Goal: Task Accomplishment & Management: Use online tool/utility

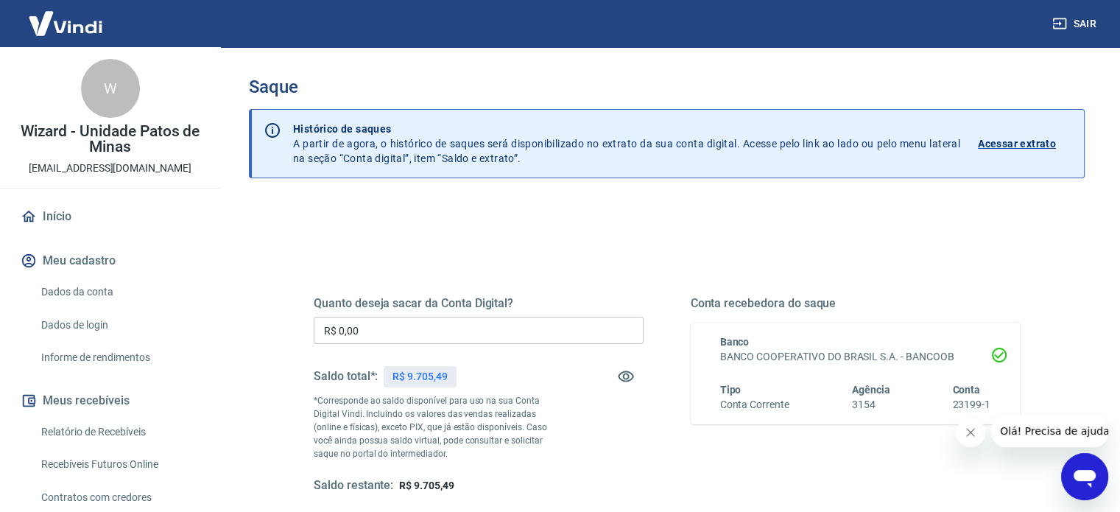
click at [370, 332] on input "R$ 0,00" at bounding box center [479, 330] width 330 height 27
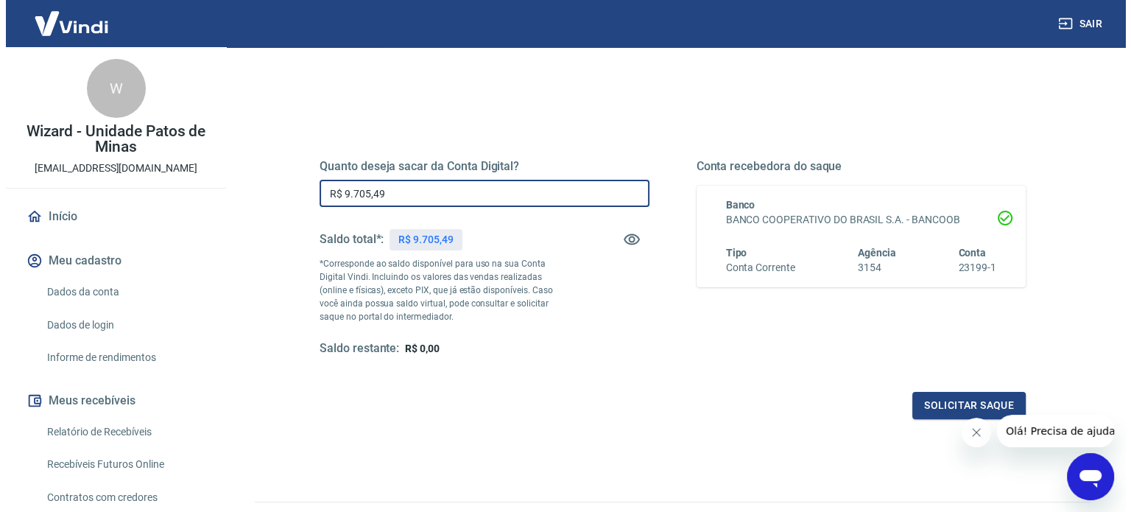
scroll to position [147, 0]
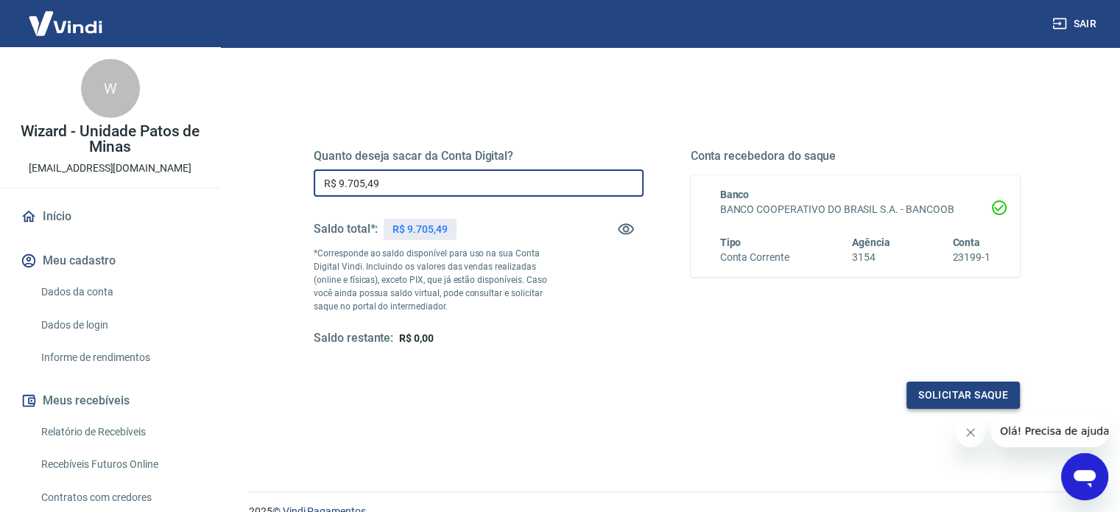
type input "R$ 9.705,49"
click at [975, 397] on button "Solicitar saque" at bounding box center [963, 395] width 113 height 27
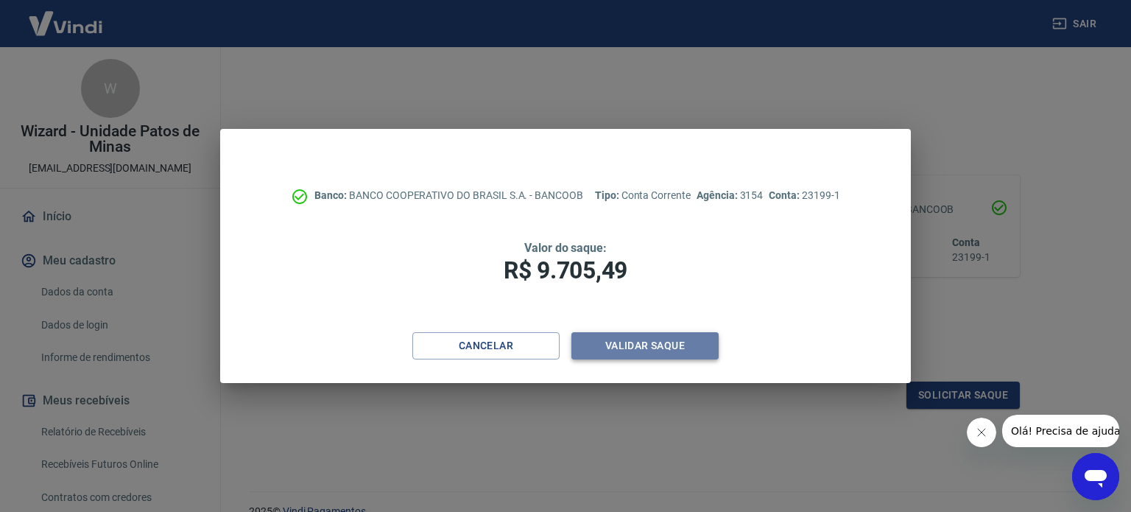
click at [675, 344] on button "Validar saque" at bounding box center [645, 345] width 147 height 27
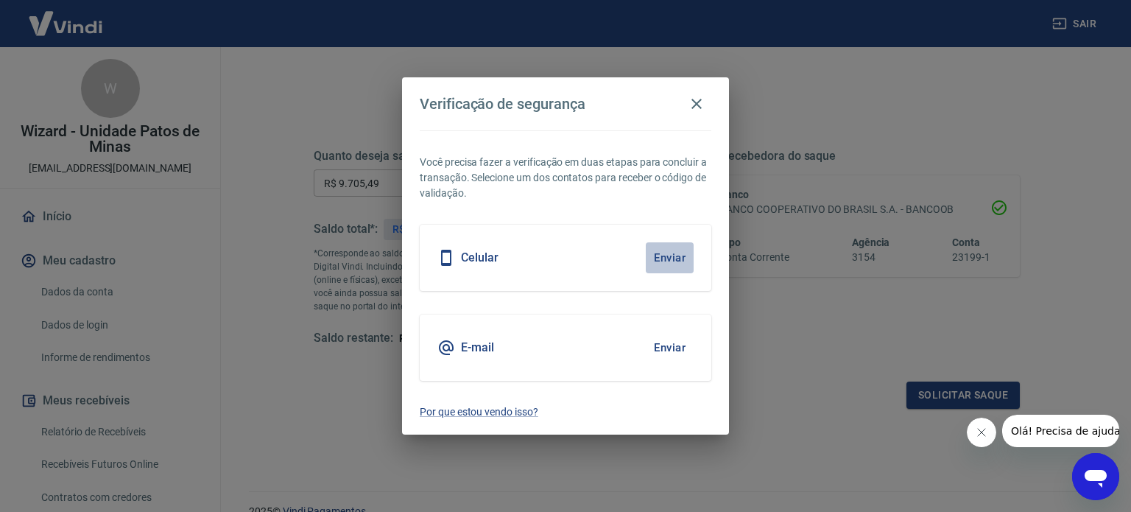
click at [674, 248] on button "Enviar" at bounding box center [670, 257] width 48 height 31
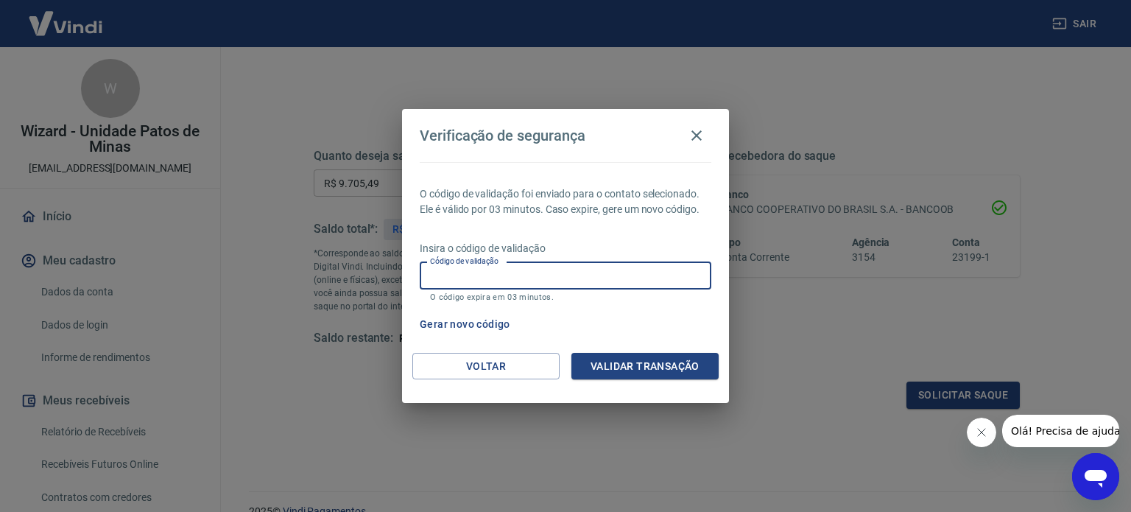
click at [446, 273] on input "Código de validação" at bounding box center [566, 275] width 292 height 27
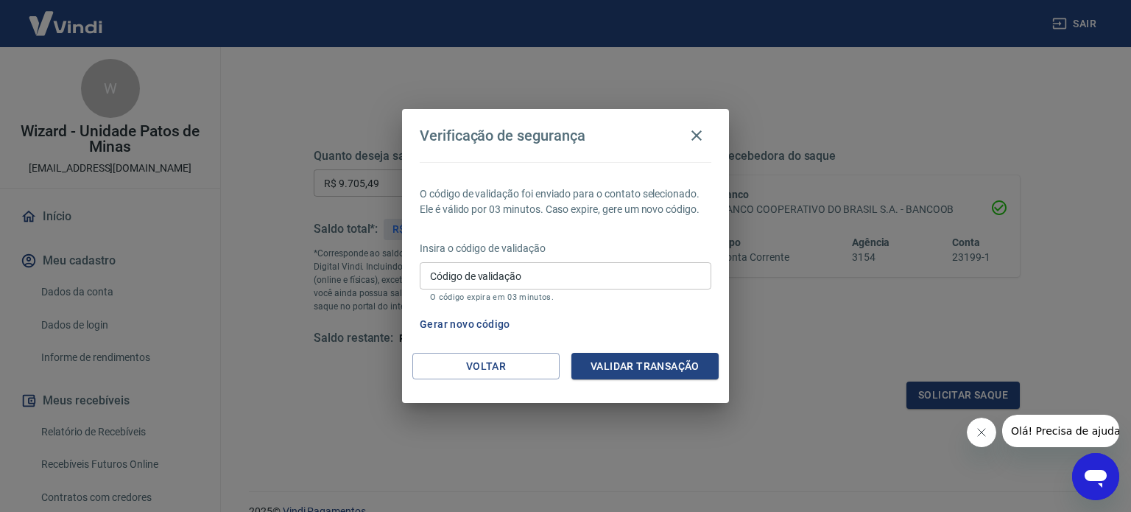
click at [354, 393] on div "Verificação de segurança O código de validação foi enviado para o contato selec…" at bounding box center [565, 256] width 1131 height 512
click at [460, 318] on button "Gerar novo código" at bounding box center [465, 324] width 102 height 27
click at [984, 435] on icon "Fechar mensagem da empresa" at bounding box center [980, 432] width 7 height 7
click at [1099, 473] on icon "Abrir janela de mensagens" at bounding box center [1096, 479] width 22 height 18
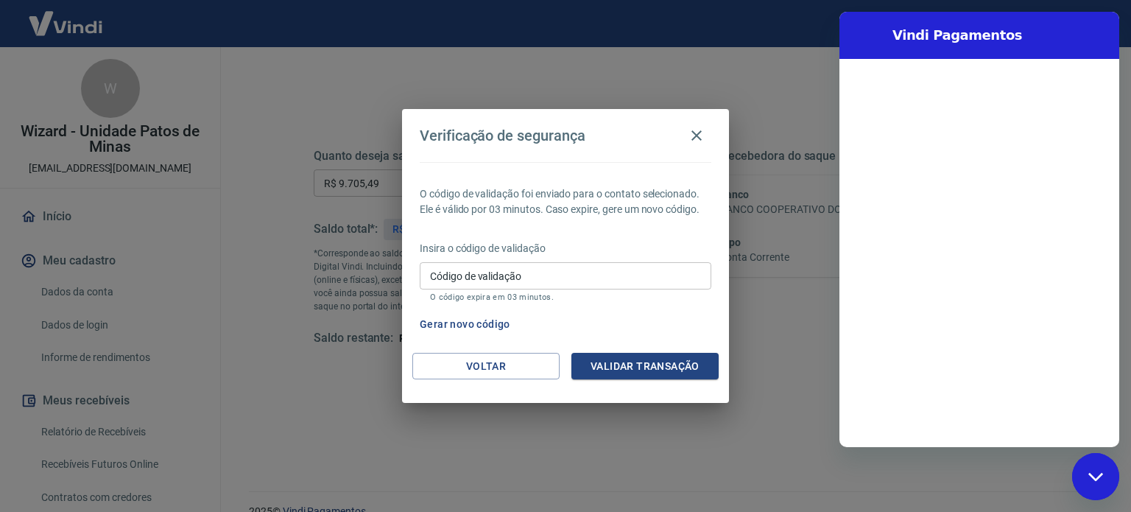
scroll to position [0, 0]
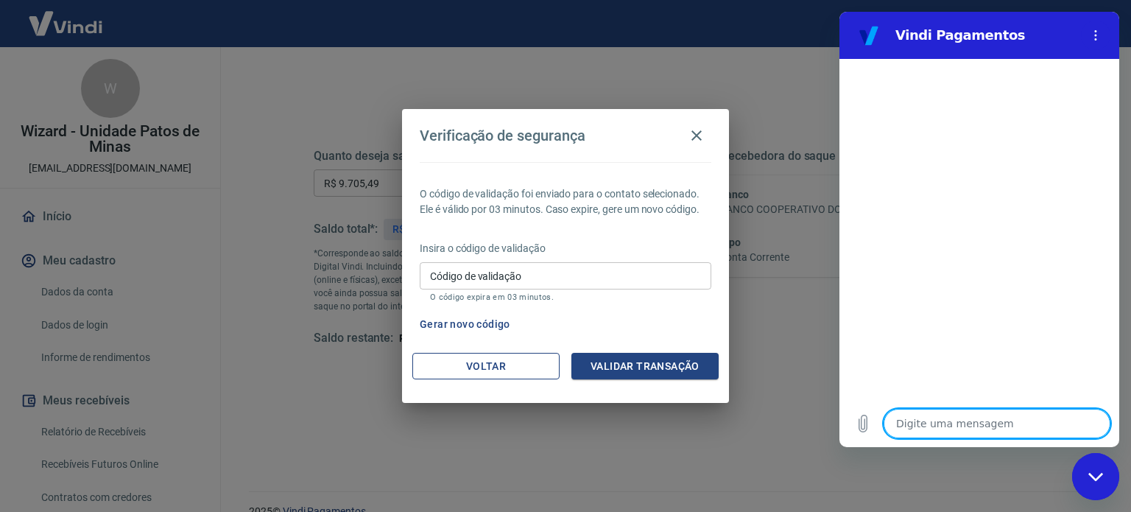
click at [507, 365] on button "Voltar" at bounding box center [485, 366] width 147 height 27
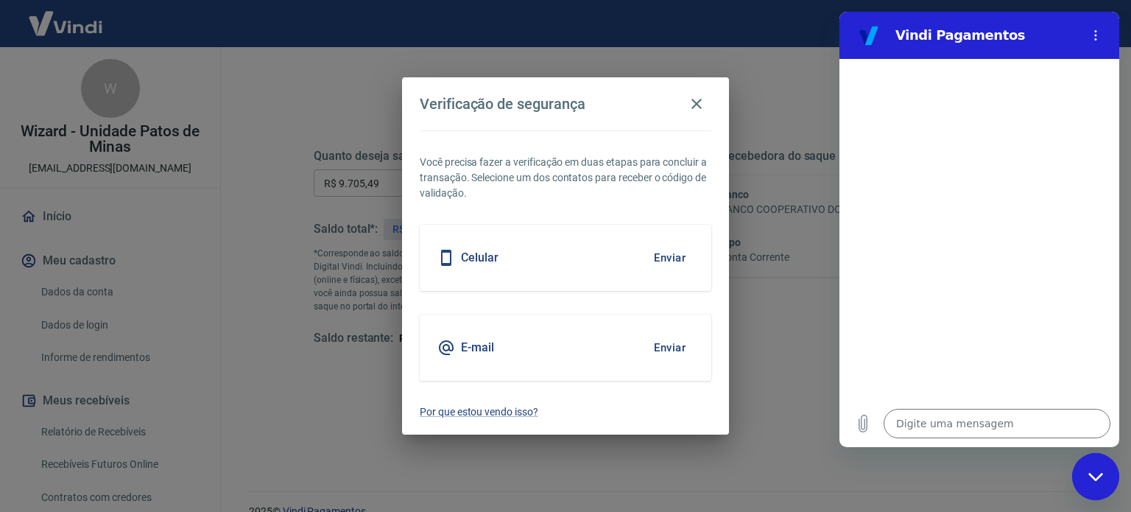
click at [669, 346] on button "Enviar" at bounding box center [670, 347] width 48 height 31
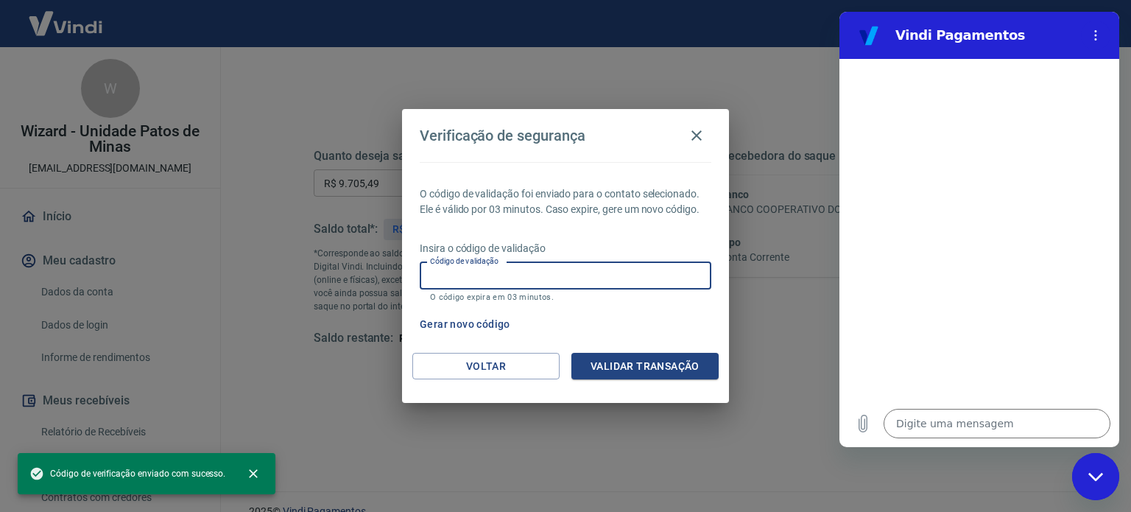
click at [497, 273] on input "Código de validação" at bounding box center [566, 275] width 292 height 27
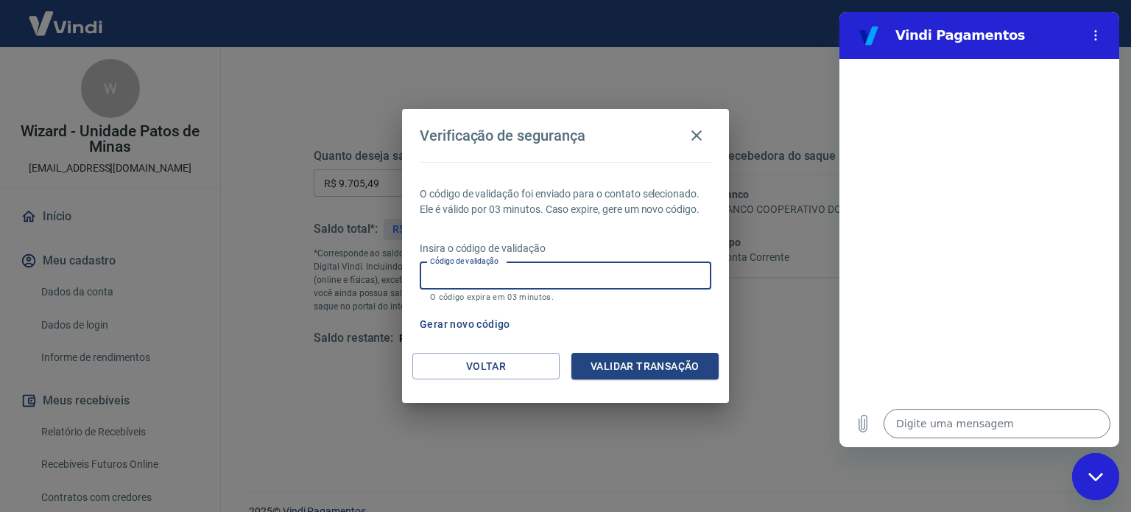
paste input "417995"
type input "417995"
click at [616, 364] on button "Validar transação" at bounding box center [645, 366] width 147 height 27
